Goal: Information Seeking & Learning: Learn about a topic

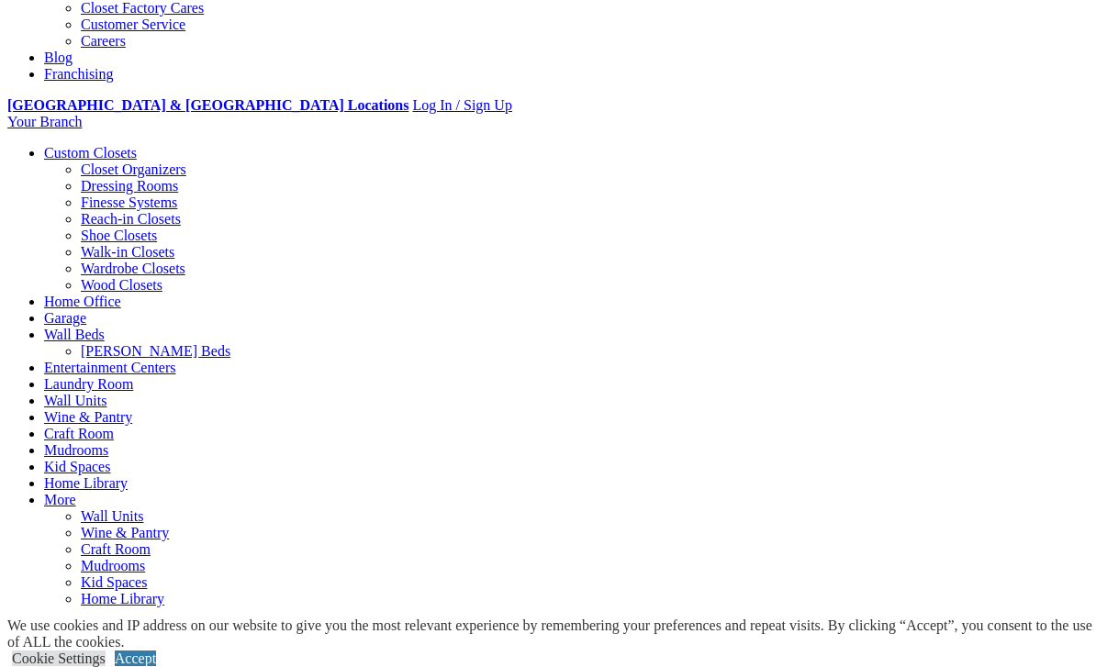
scroll to position [607, 0]
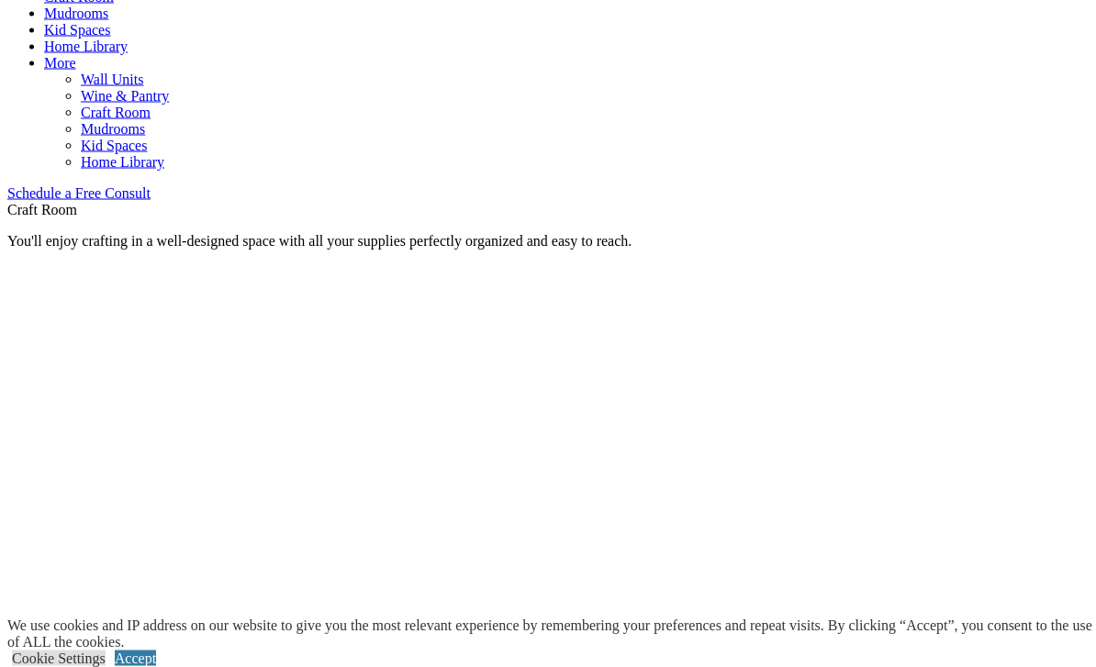
scroll to position [1049, 0]
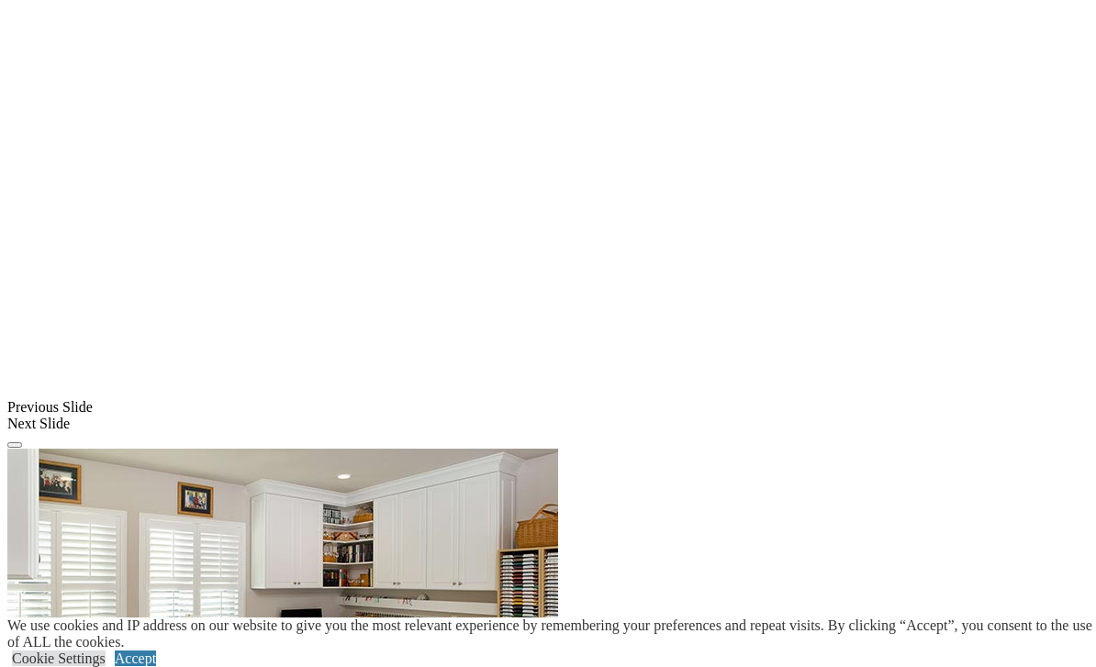
scroll to position [1335, 0]
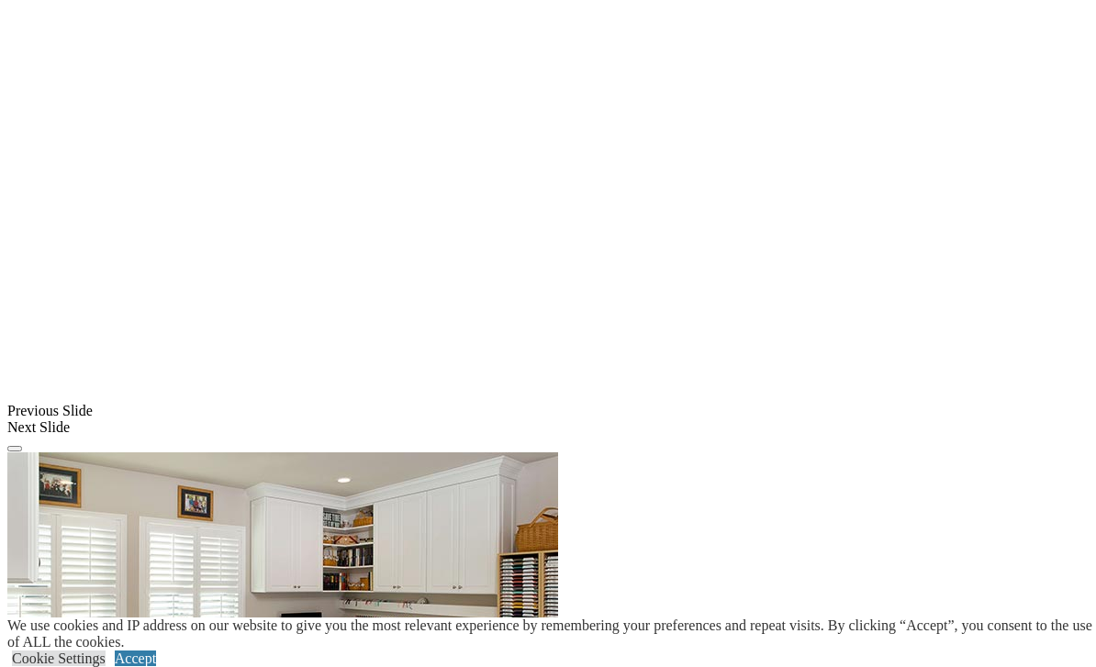
type input "*****"
click input "*" at bounding box center [0, 0] width 0 height 0
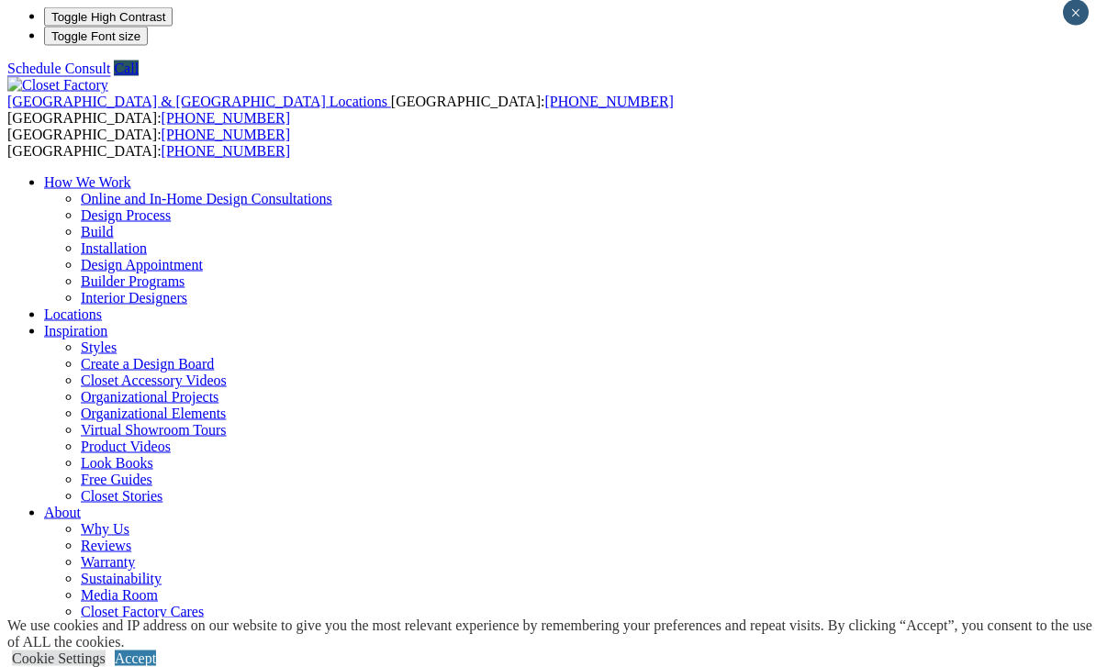
scroll to position [0, 0]
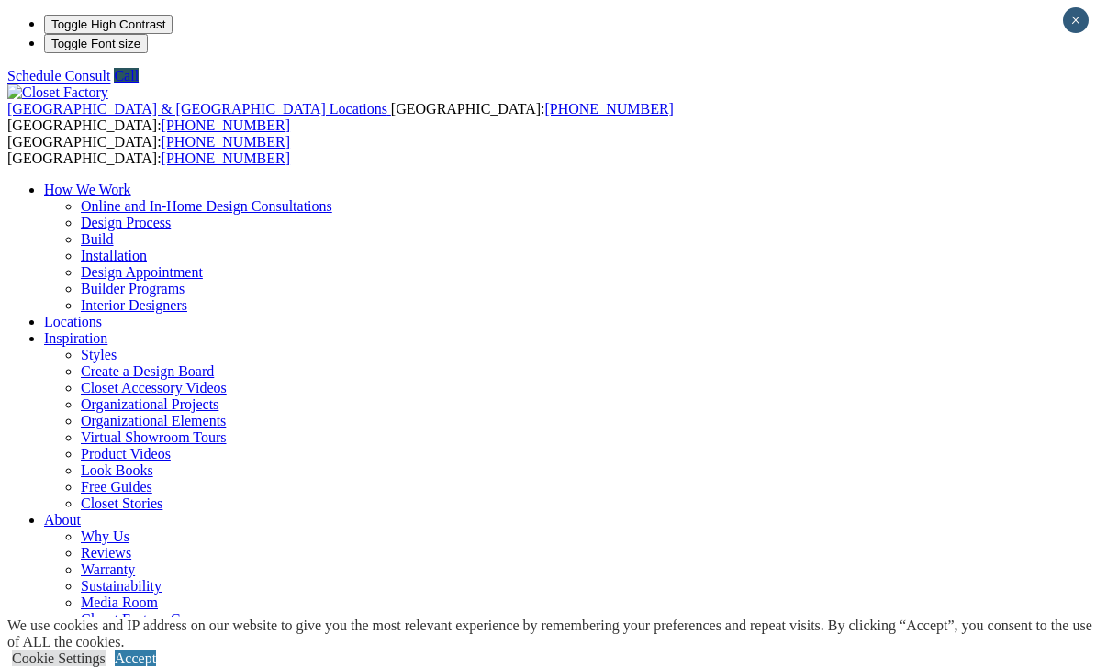
click at [102, 314] on link "Locations" at bounding box center [73, 322] width 58 height 16
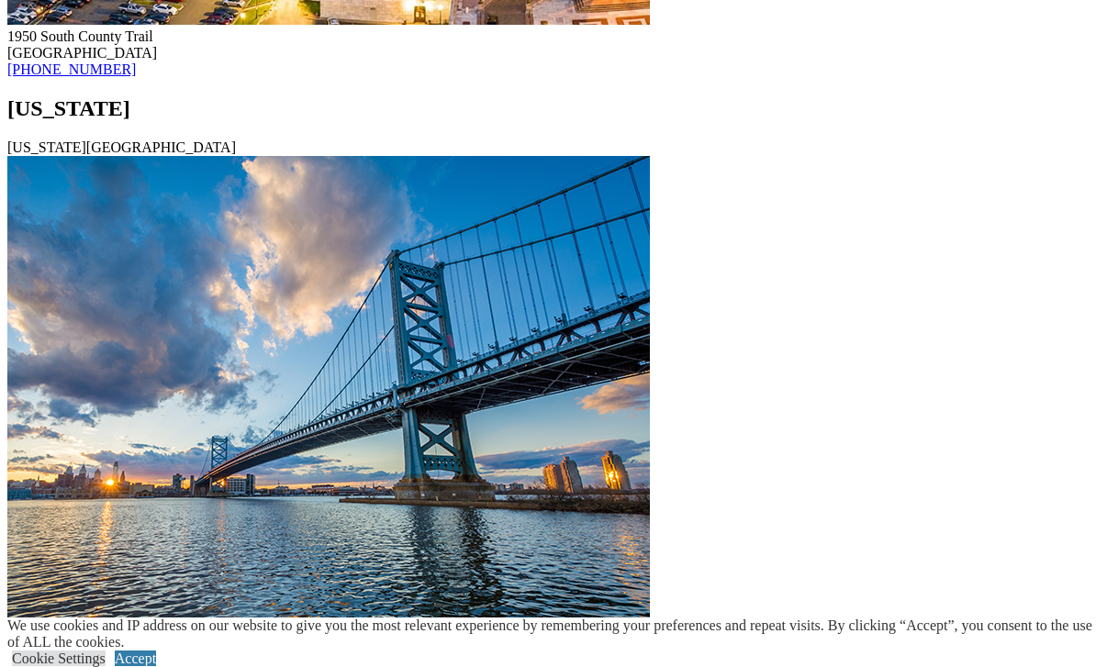
scroll to position [10888, 0]
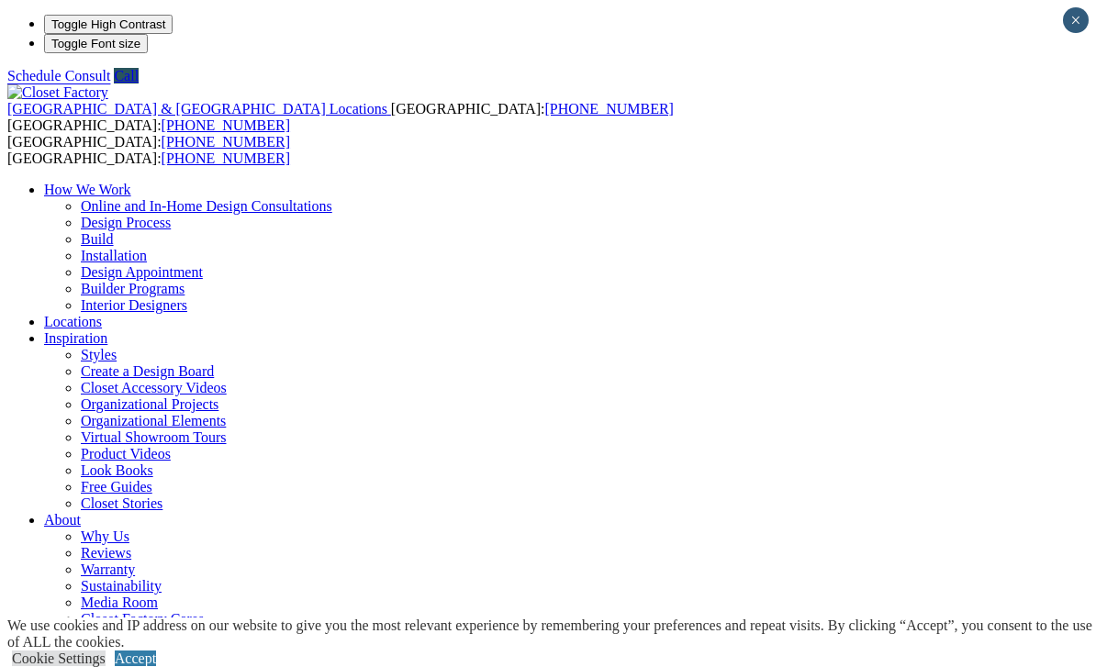
click at [203, 264] on link "Design Appointment" at bounding box center [142, 272] width 122 height 16
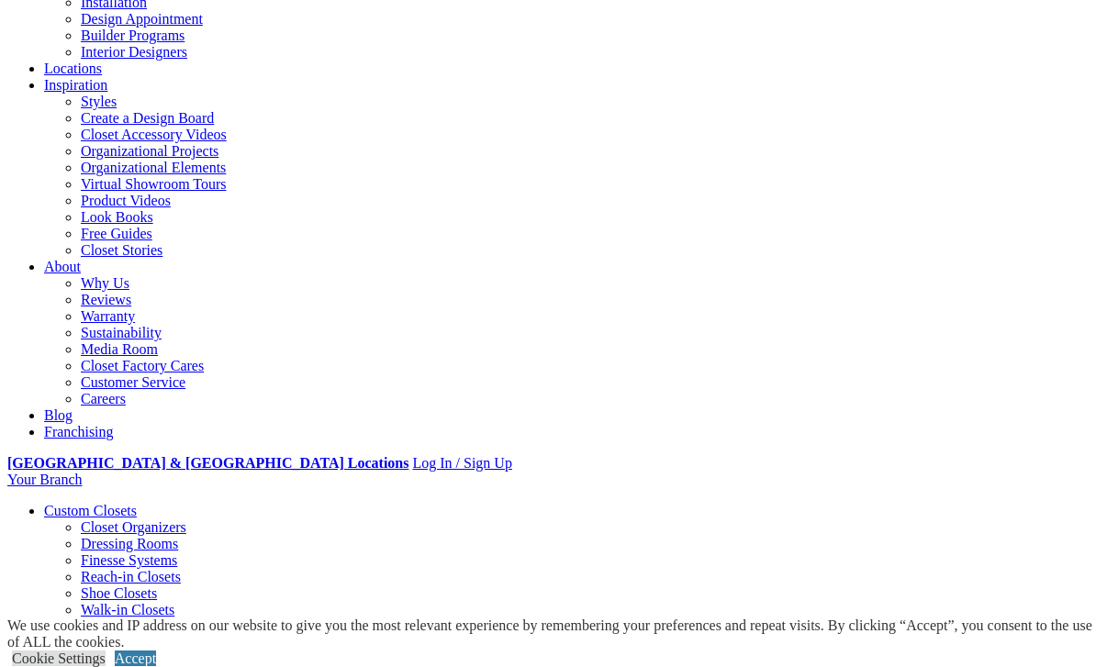
scroll to position [258, 0]
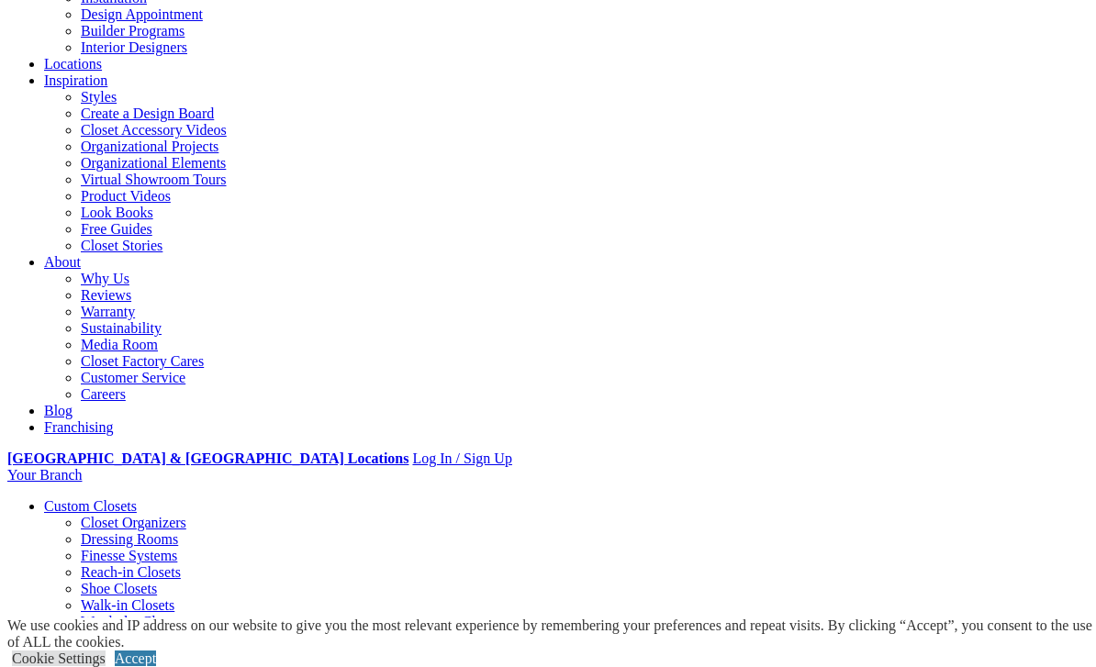
click at [227, 187] on link "Virtual Showroom Tours" at bounding box center [154, 180] width 146 height 16
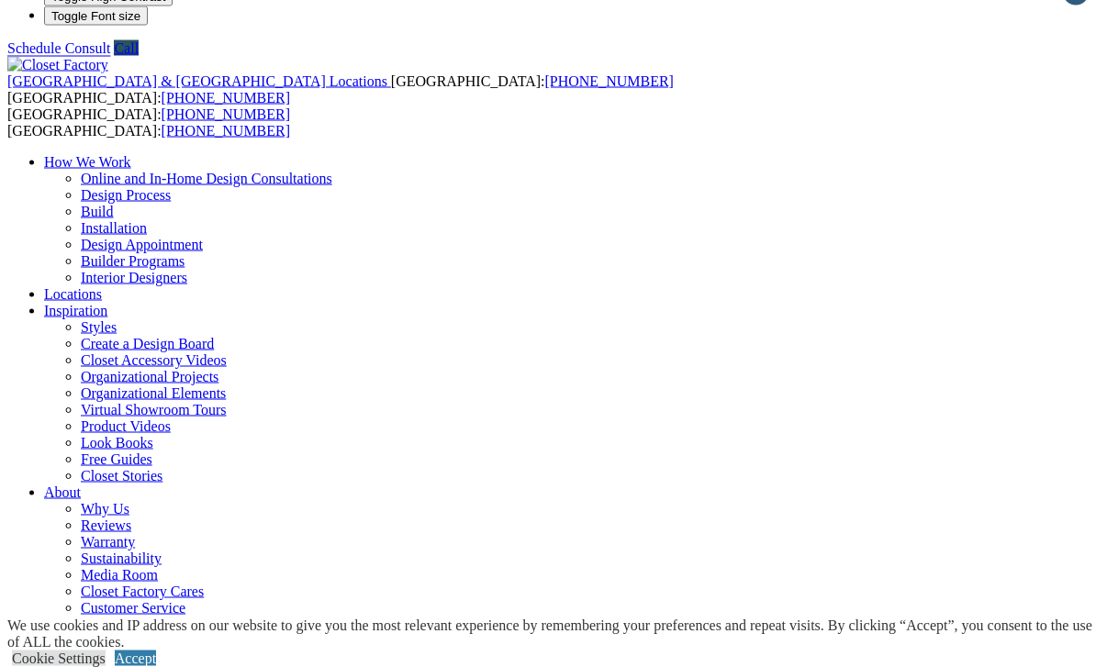
scroll to position [25, 0]
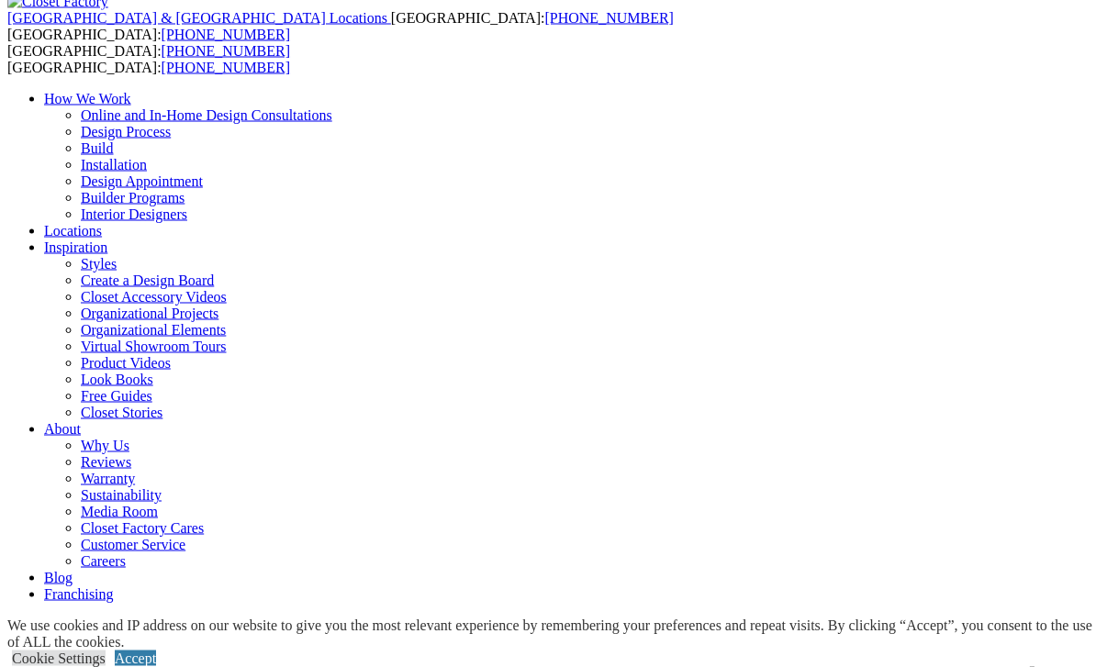
scroll to position [92, 0]
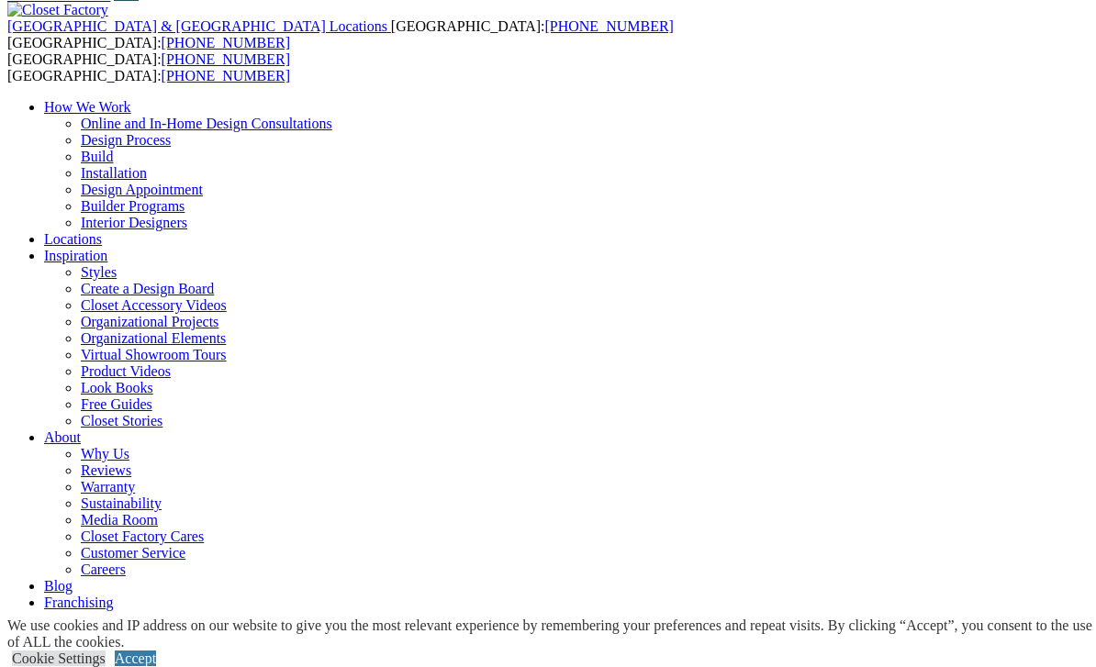
scroll to position [57, 0]
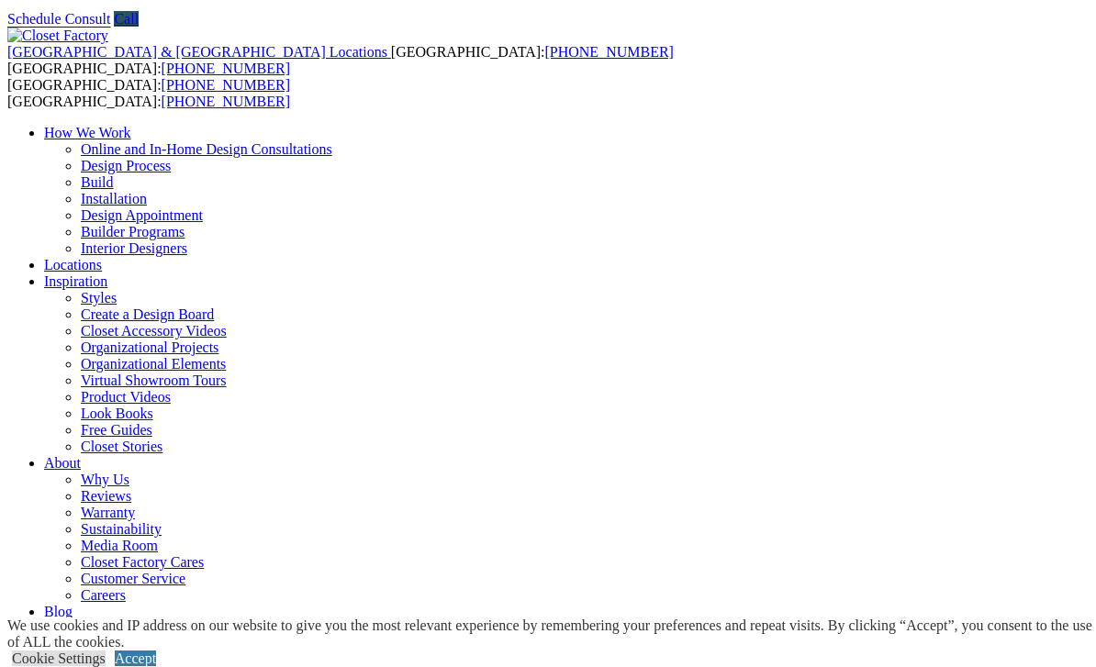
click at [156, 666] on link "Accept" at bounding box center [135, 659] width 41 height 16
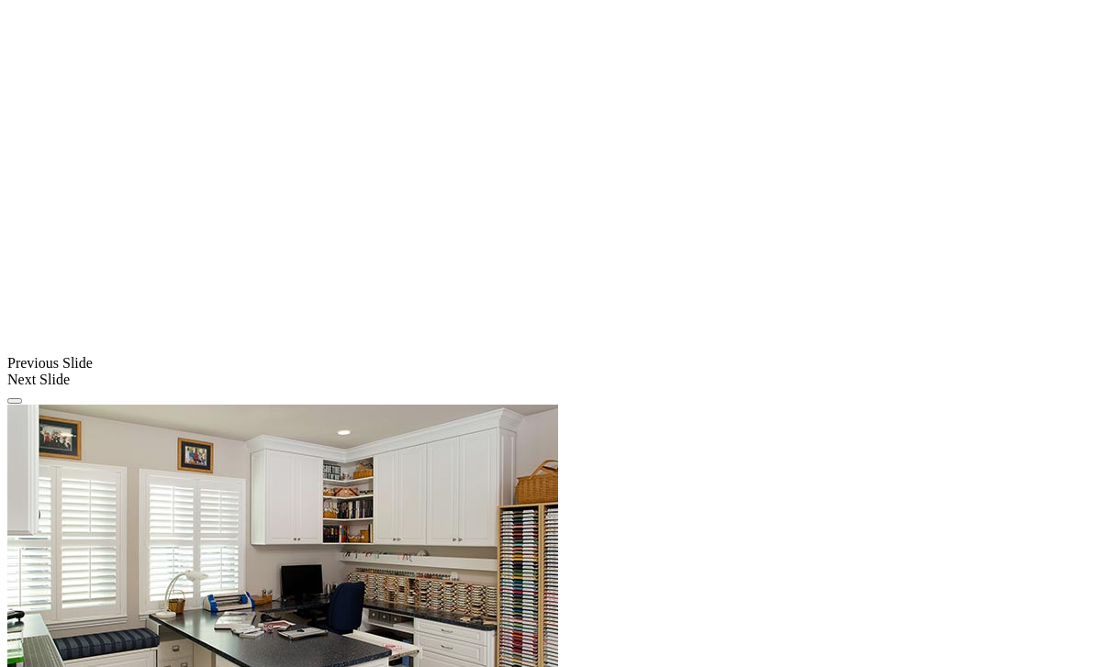
scroll to position [1387, 0]
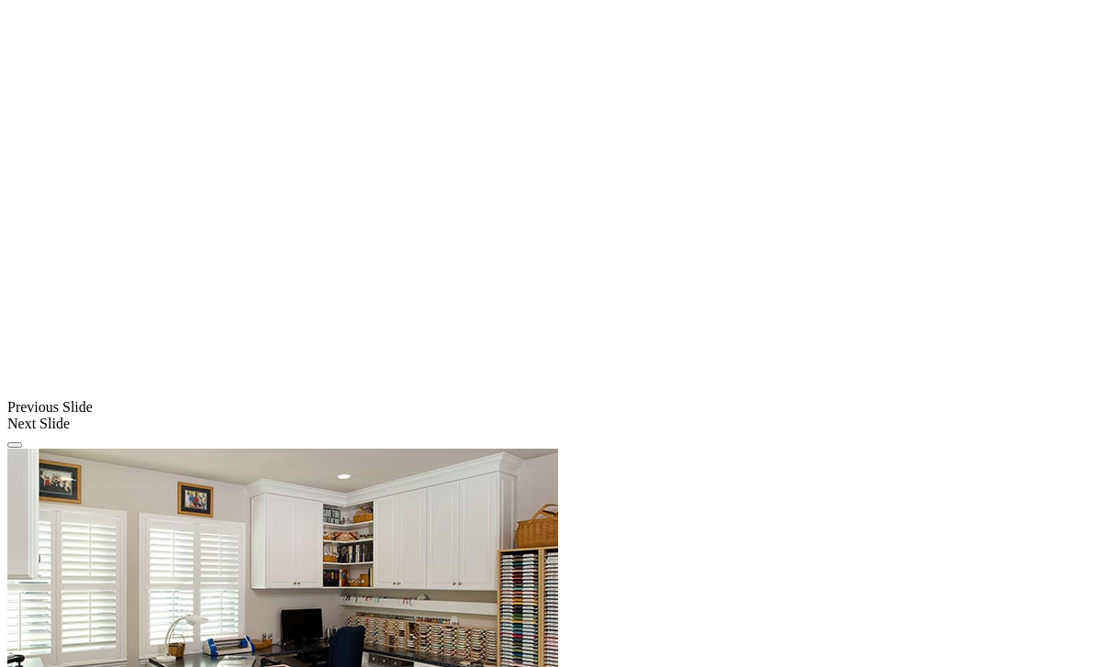
scroll to position [1841, 0]
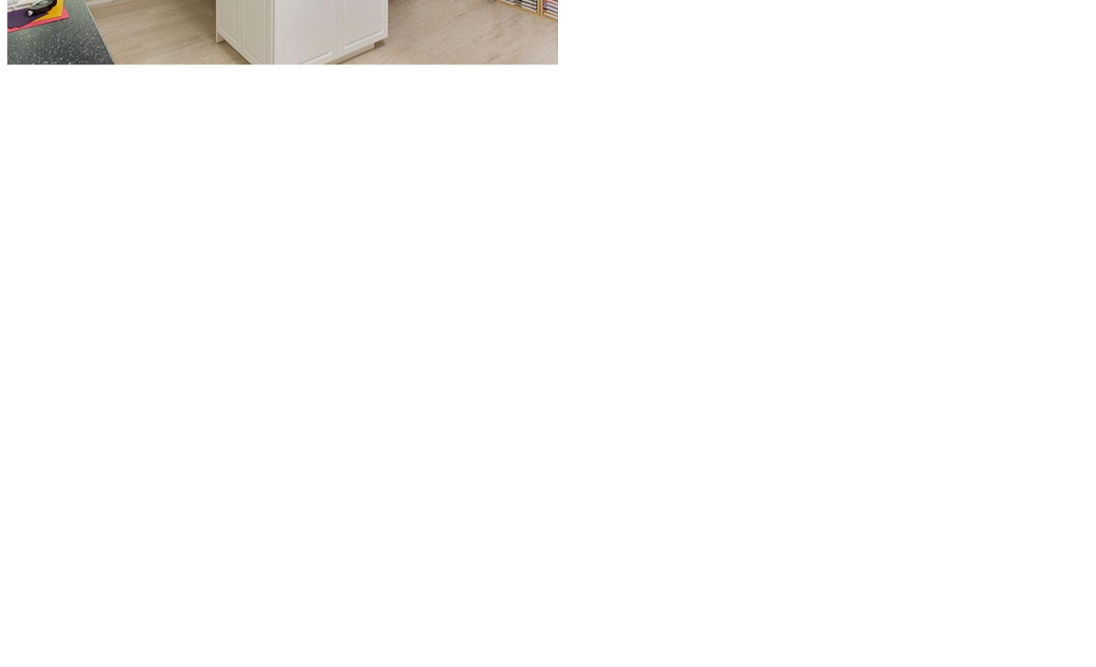
scroll to position [2140, 0]
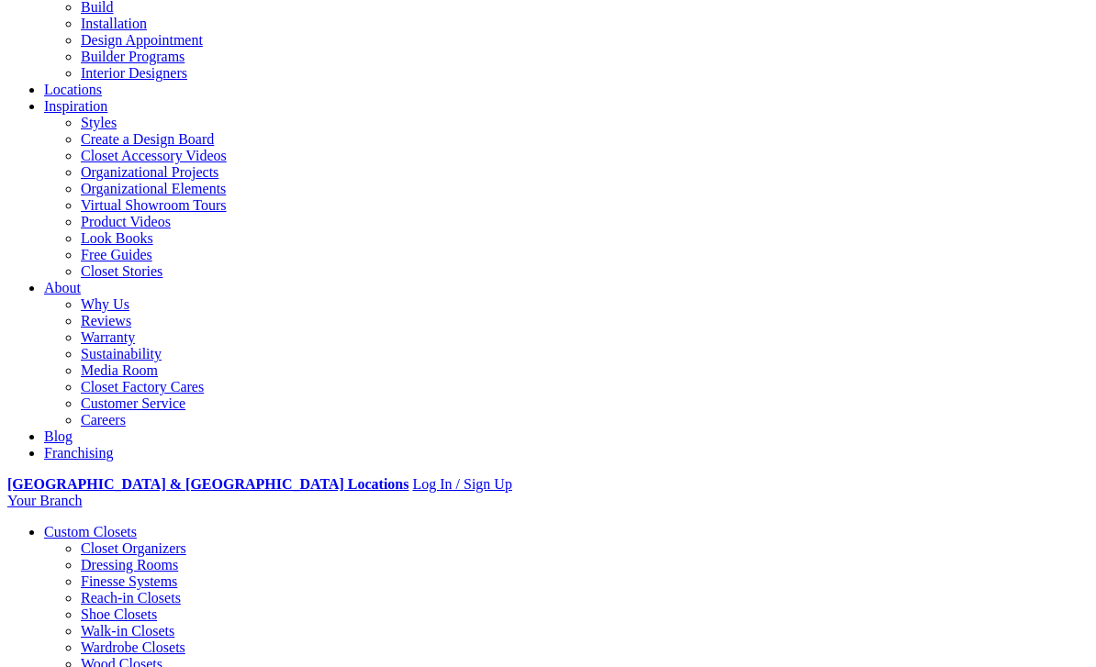
scroll to position [0, 0]
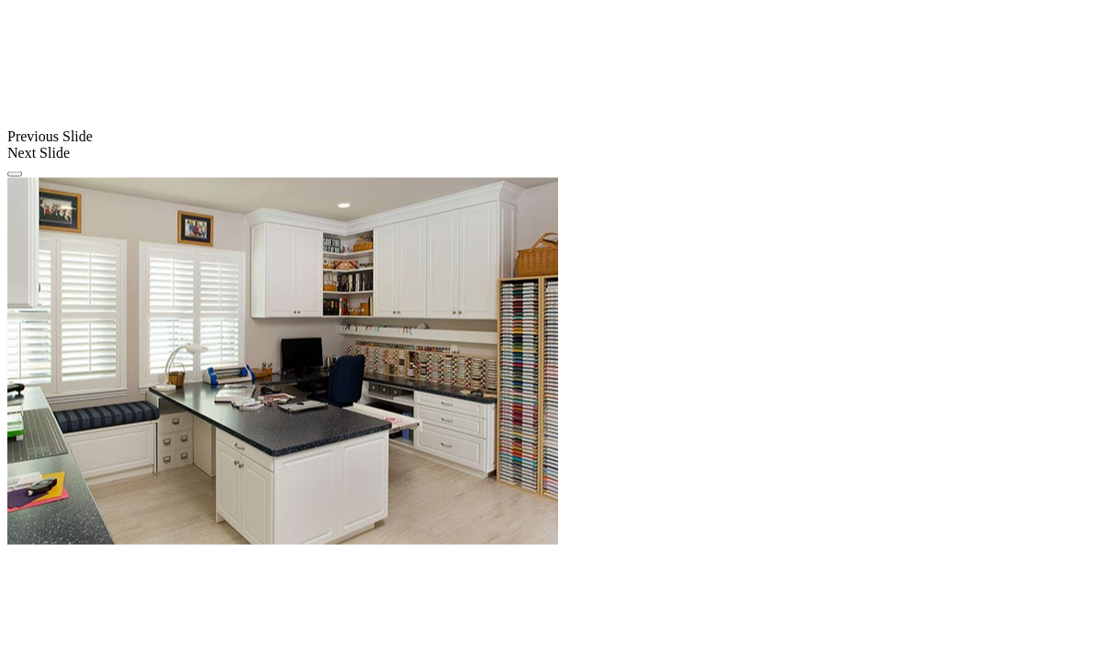
scroll to position [1659, 0]
